Goal: Navigation & Orientation: Find specific page/section

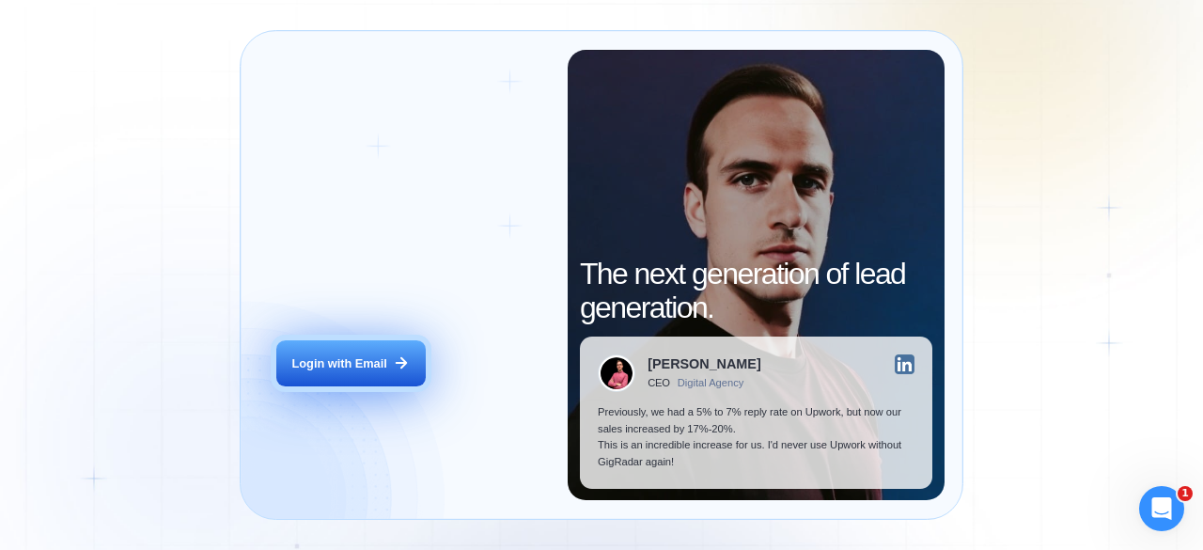
click at [350, 369] on div "Login with Email" at bounding box center [339, 363] width 95 height 17
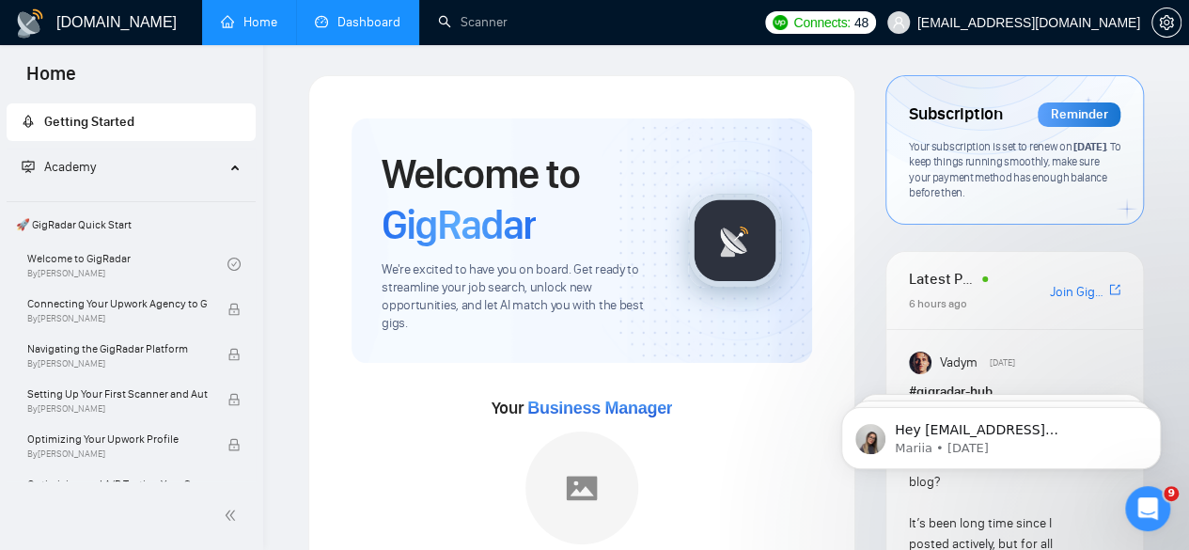
click at [367, 22] on link "Dashboard" at bounding box center [358, 22] width 86 height 16
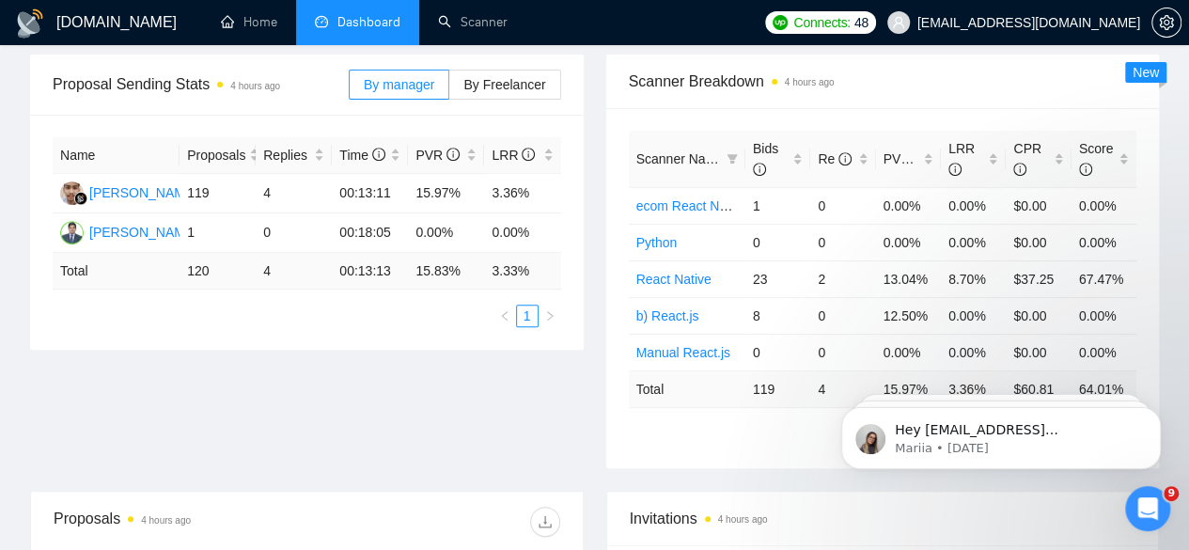
scroll to position [296, 0]
